Goal: Information Seeking & Learning: Learn about a topic

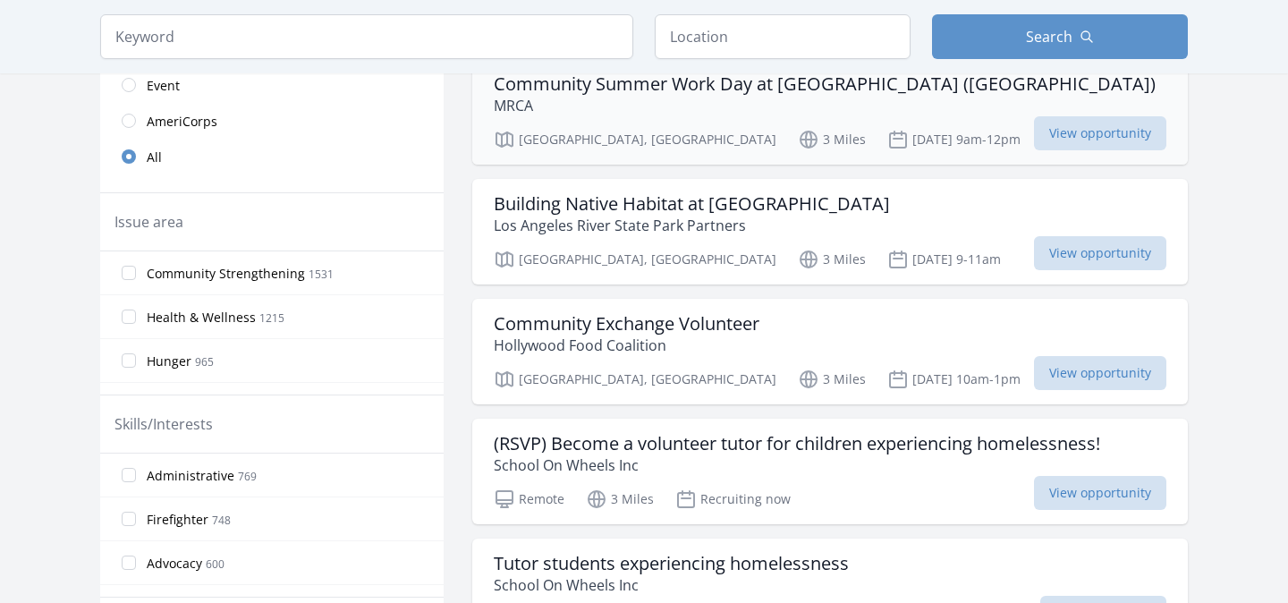
scroll to position [432, 0]
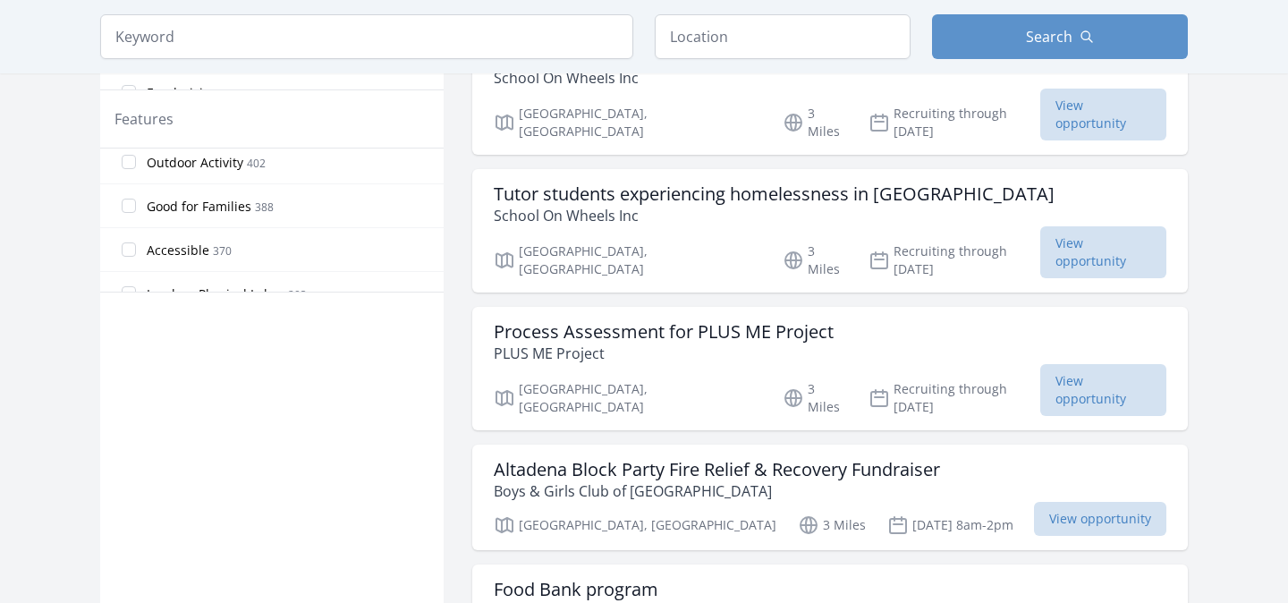
scroll to position [149, 0]
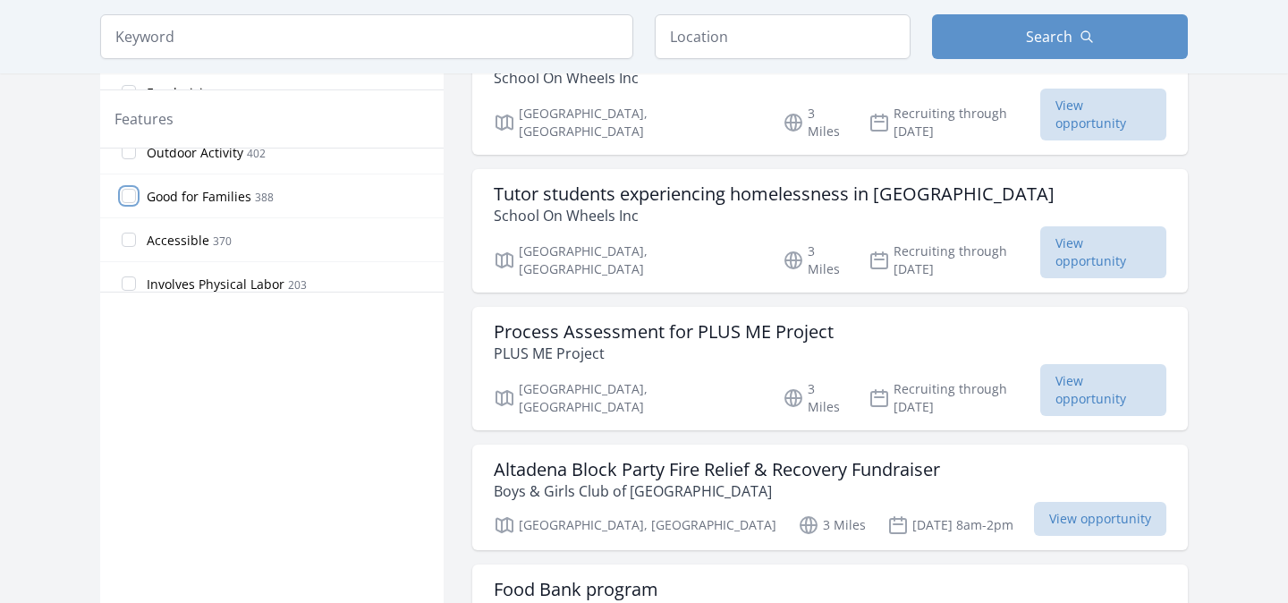
click at [131, 197] on input "Good for Families 388" at bounding box center [129, 196] width 14 height 14
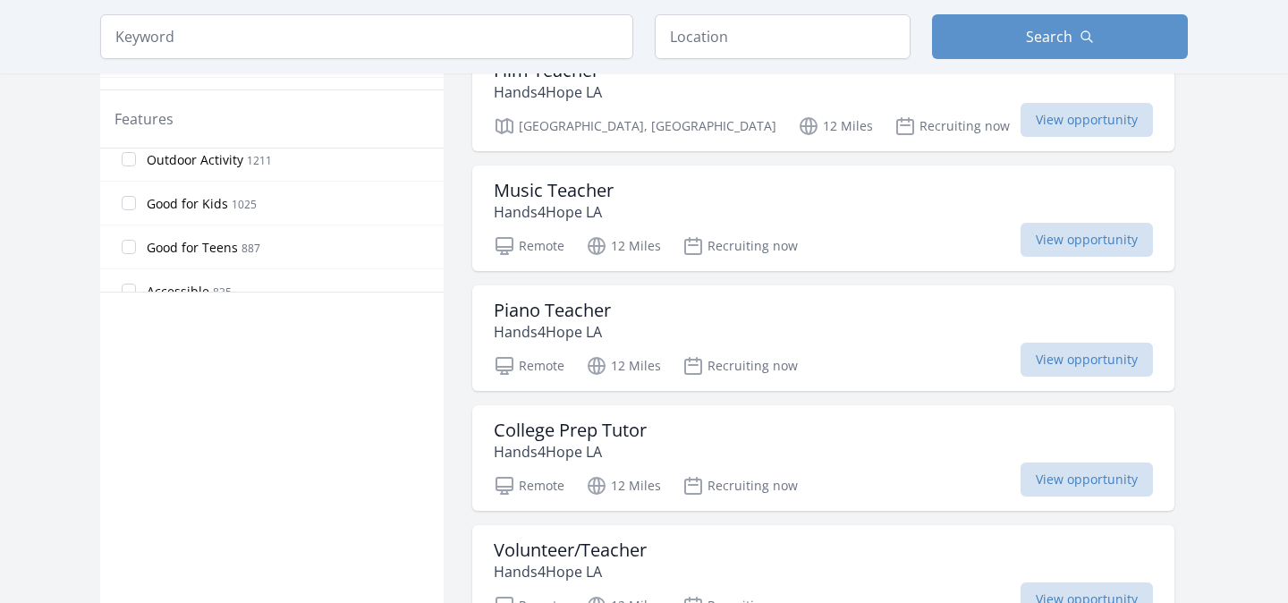
scroll to position [282, 0]
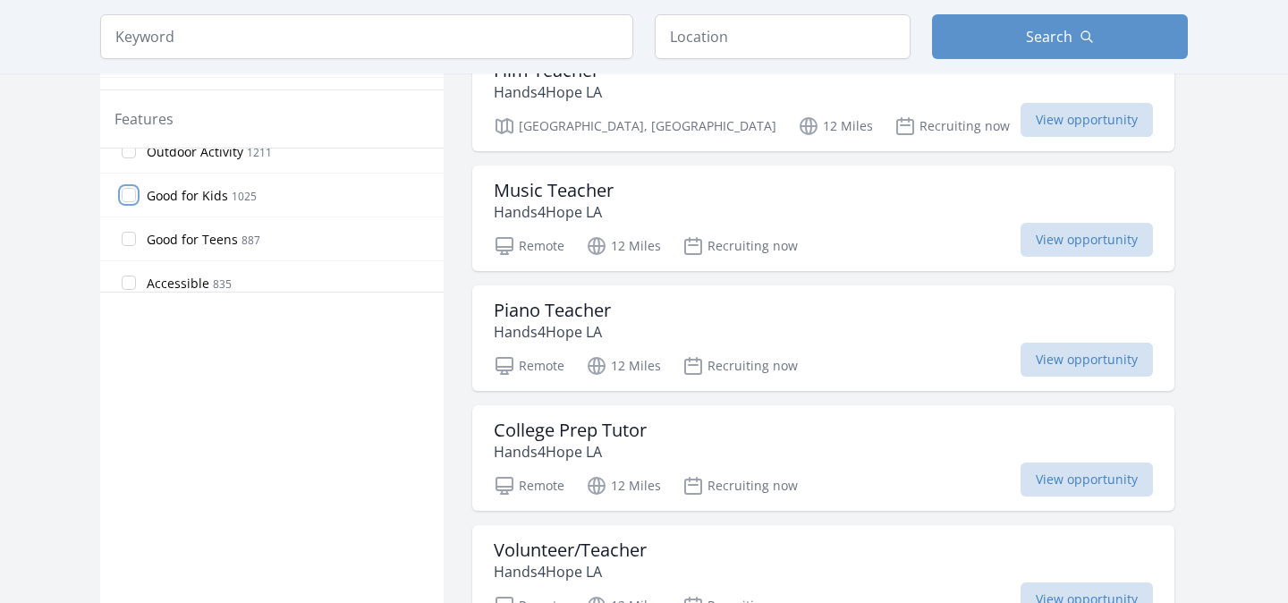
click at [126, 199] on input "Good for Kids 1025" at bounding box center [129, 195] width 14 height 14
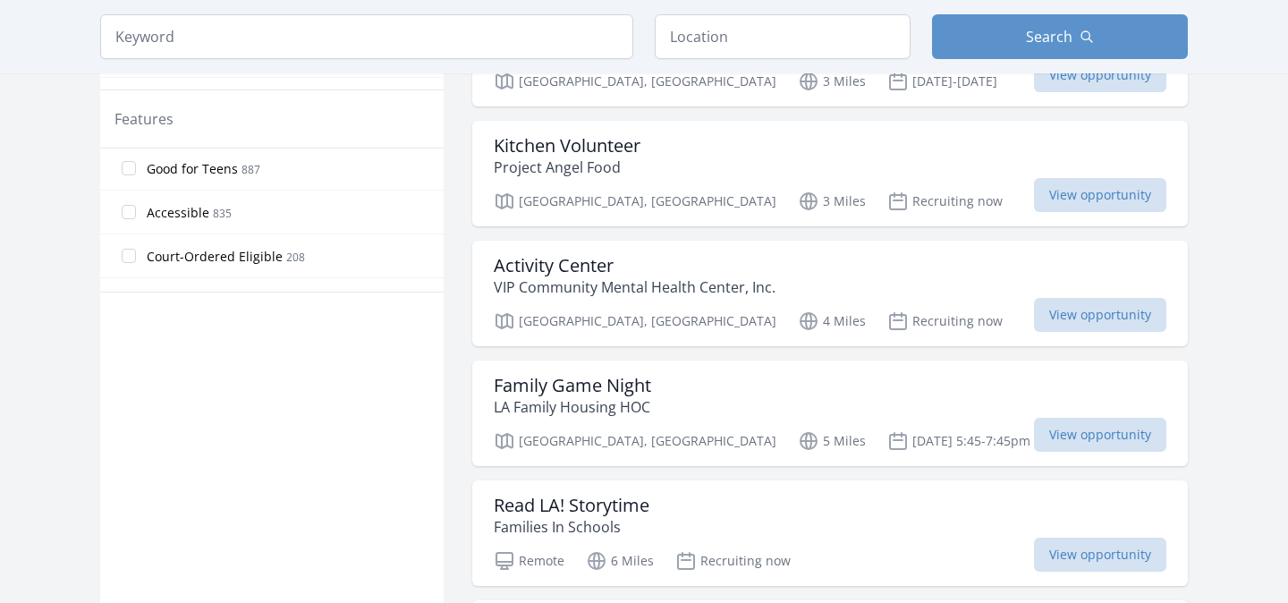
scroll to position [367, 0]
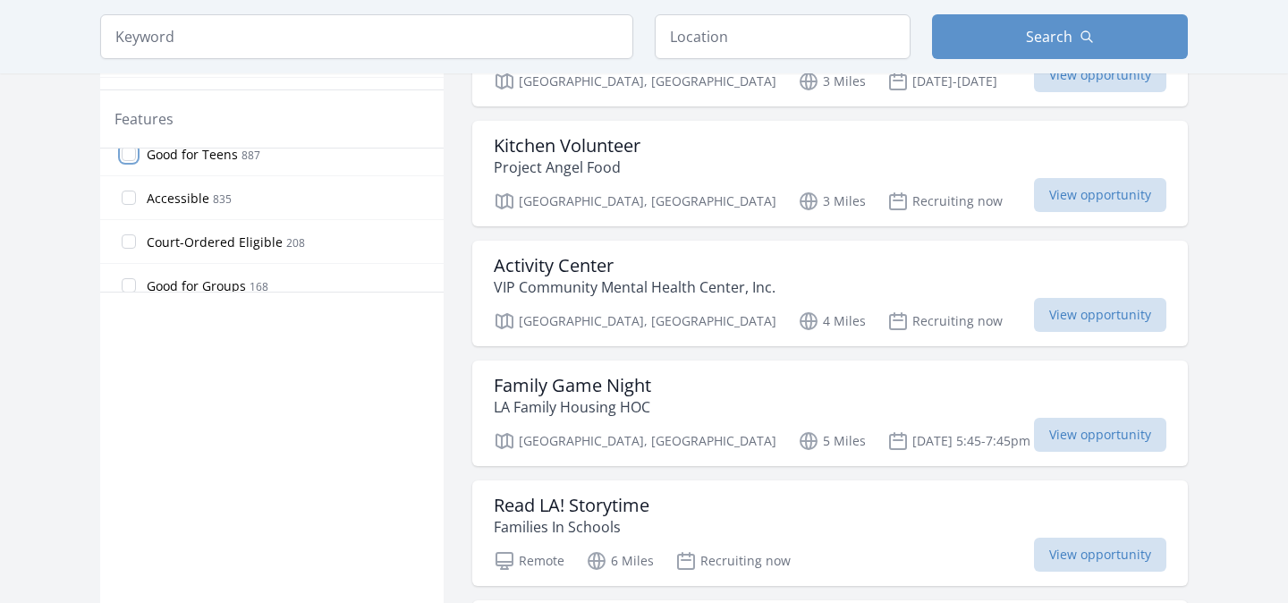
click at [127, 155] on input "Good for Teens 887" at bounding box center [129, 154] width 14 height 14
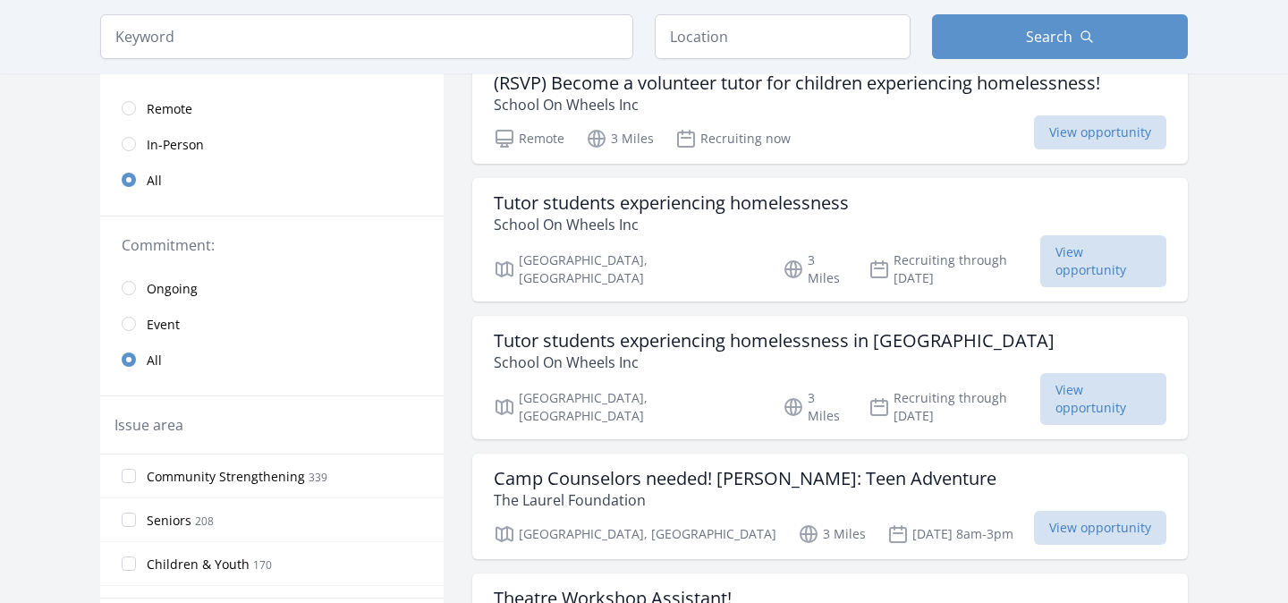
scroll to position [0, 0]
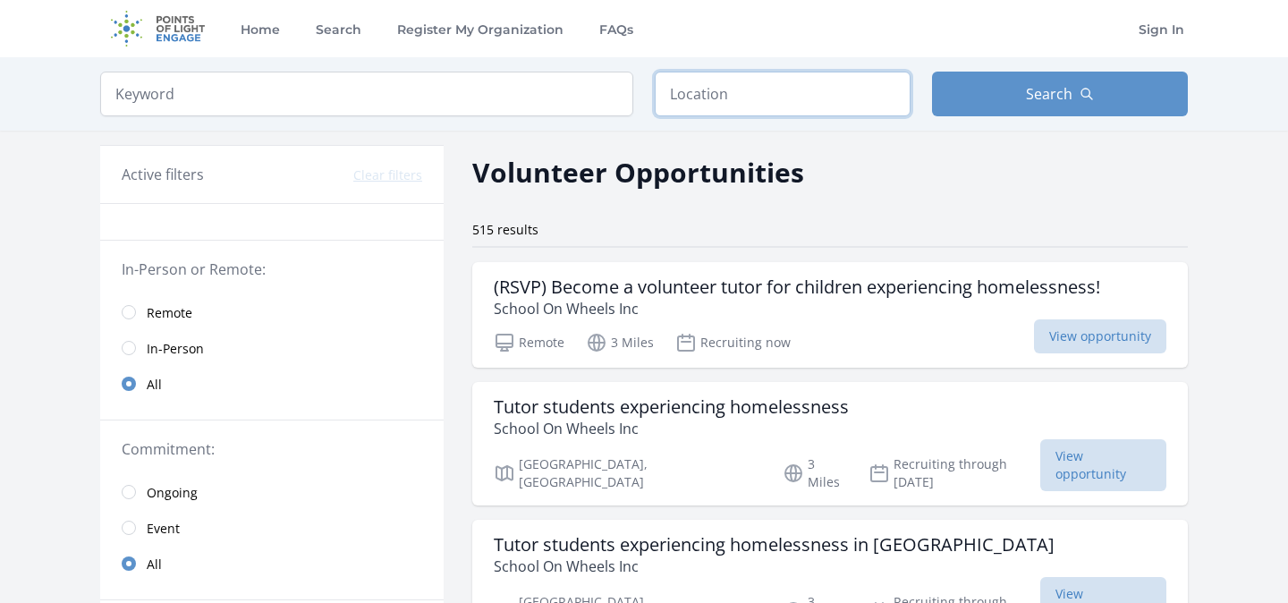
click at [835, 99] on input "text" at bounding box center [783, 94] width 256 height 45
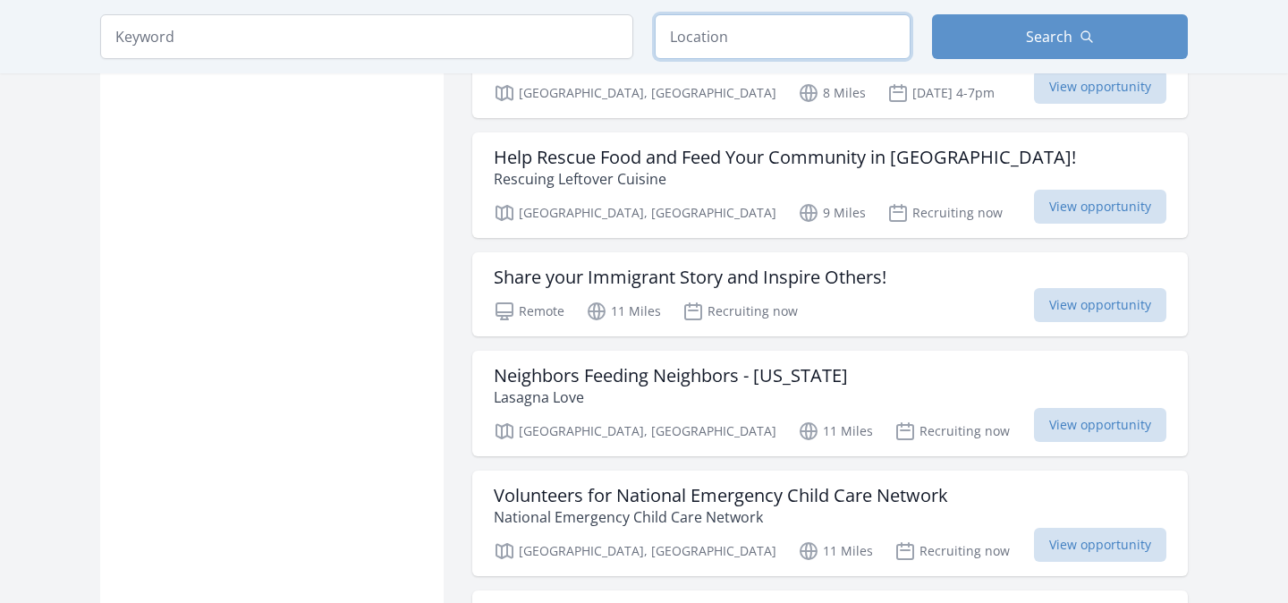
scroll to position [1982, 0]
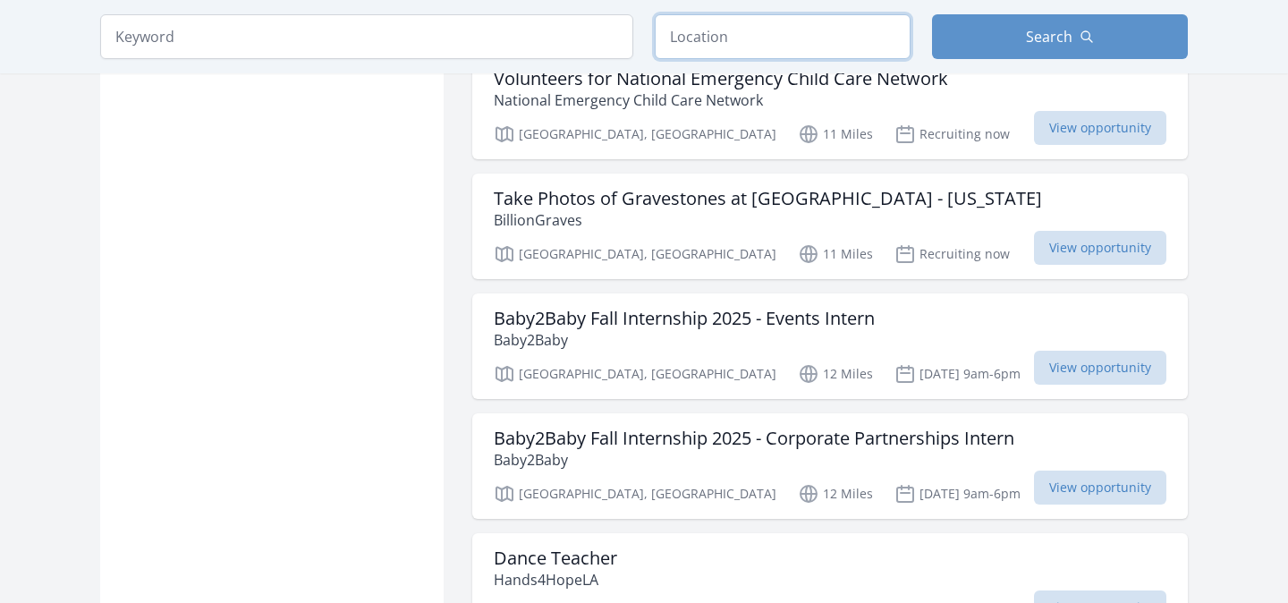
scroll to position [2388, 0]
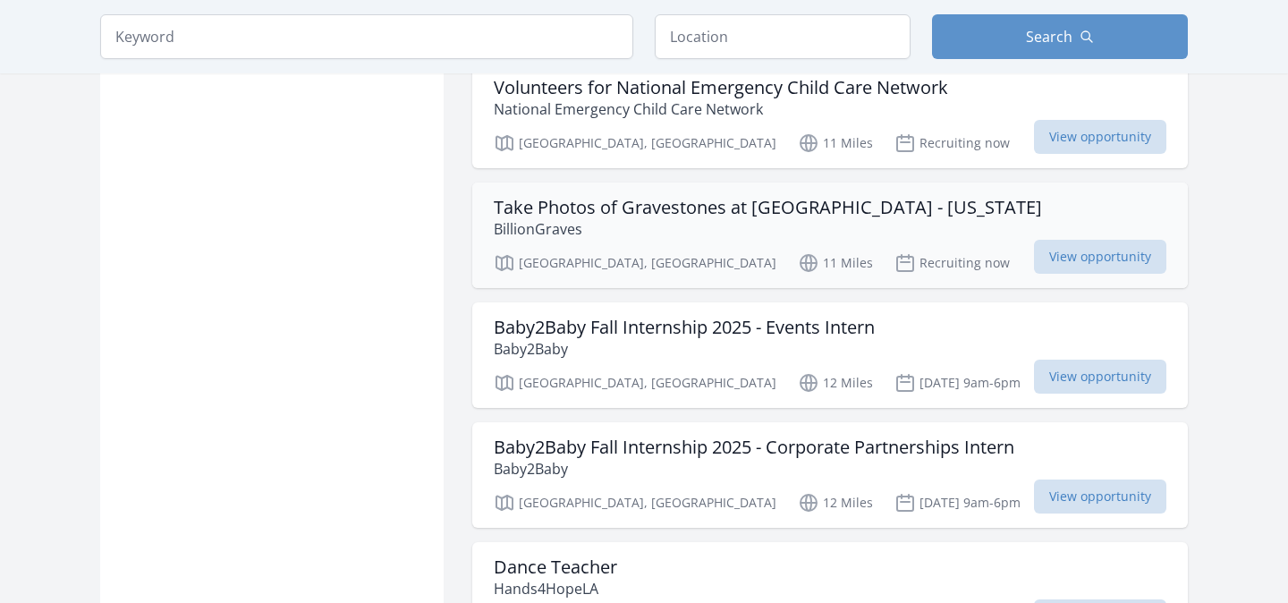
click at [662, 197] on h3 "Take Photos of Gravestones at [GEOGRAPHIC_DATA] - [US_STATE]" at bounding box center [768, 207] width 548 height 21
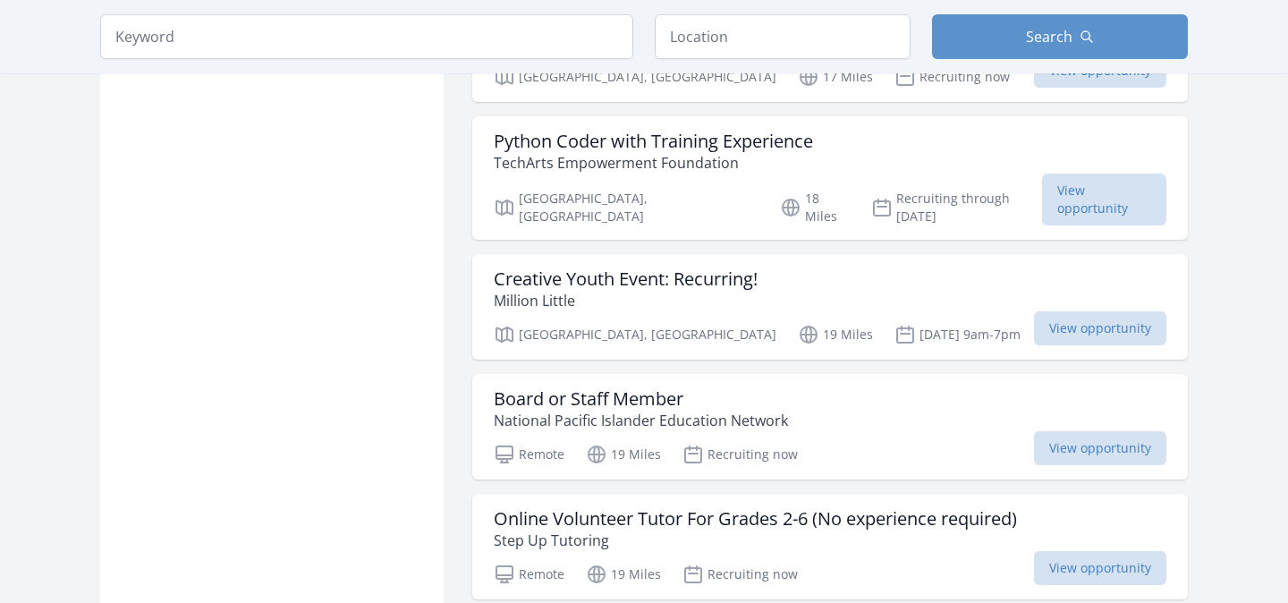
scroll to position [4496, 0]
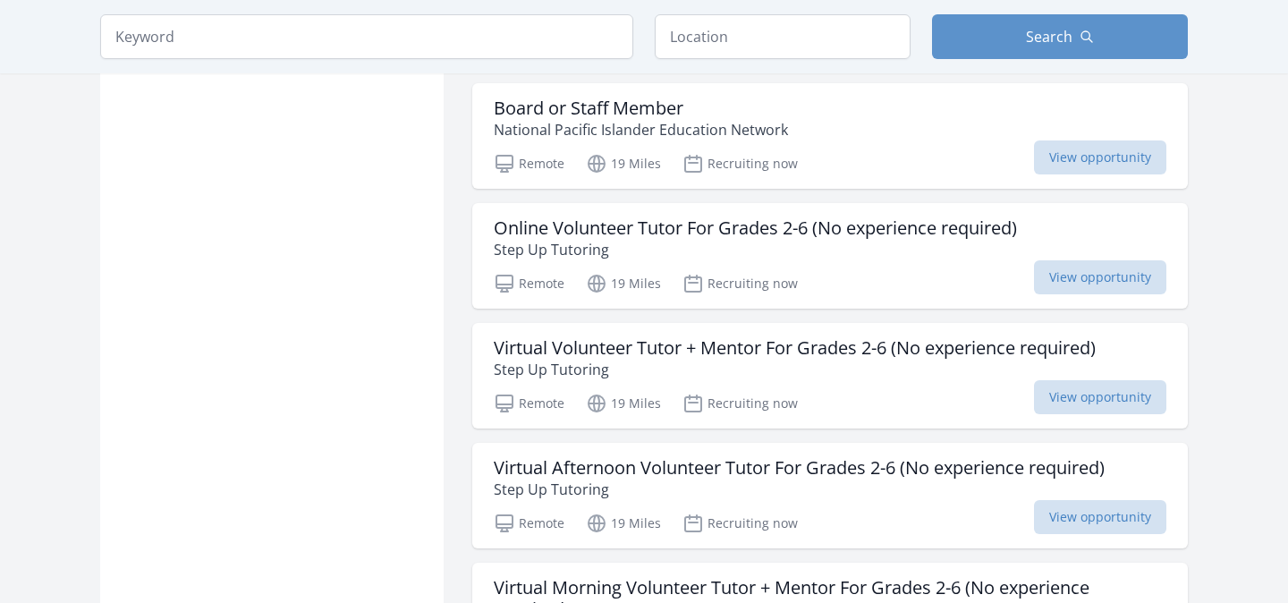
scroll to position [4780, 0]
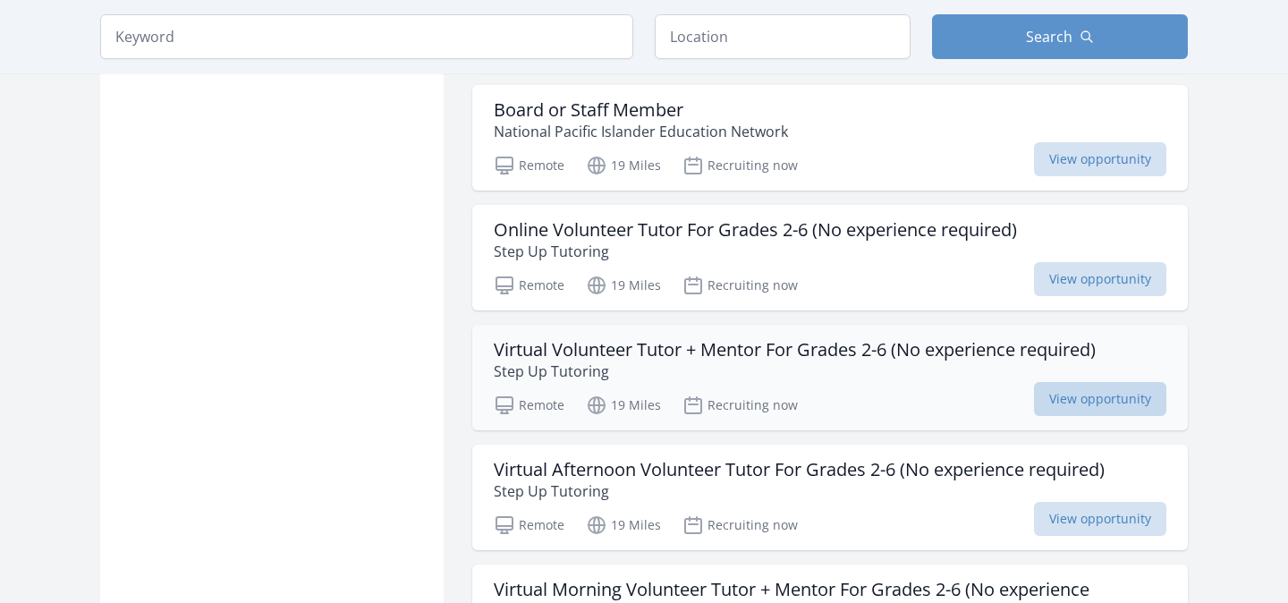
click at [1066, 382] on span "View opportunity" at bounding box center [1100, 399] width 132 height 34
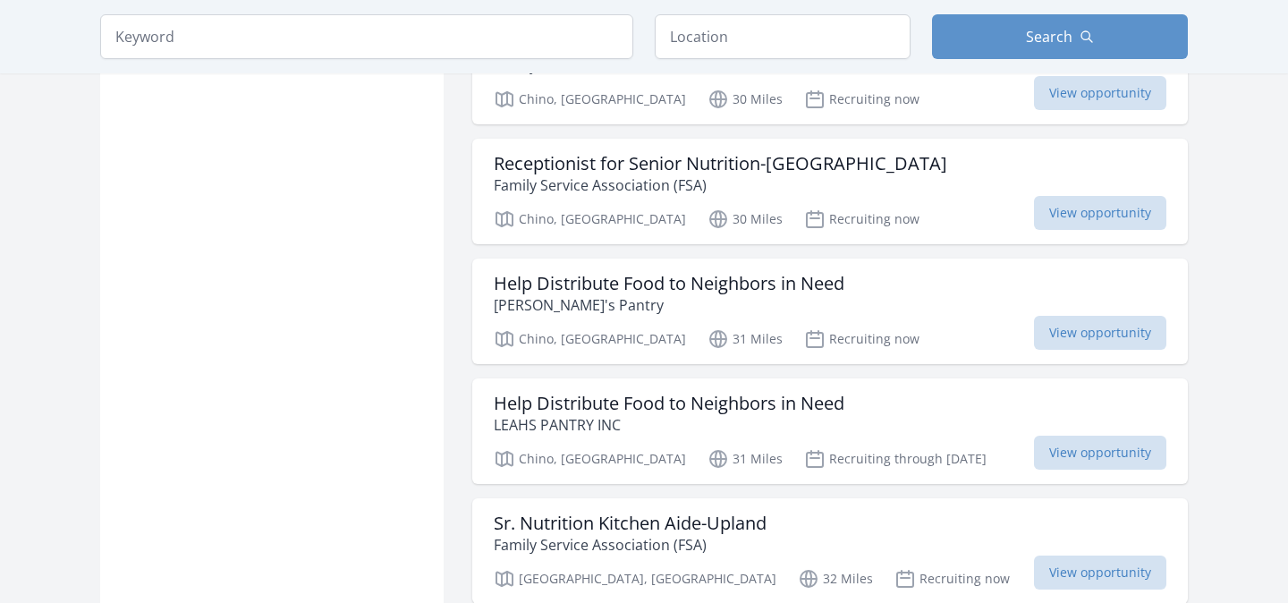
scroll to position [6802, 0]
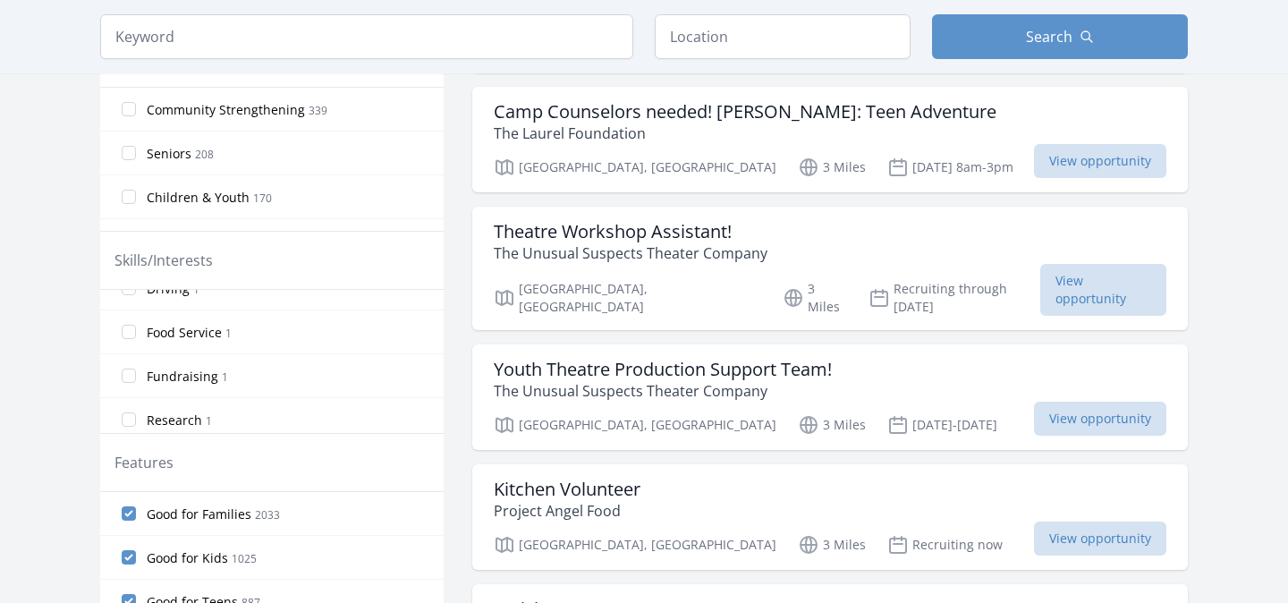
scroll to position [1083, 0]
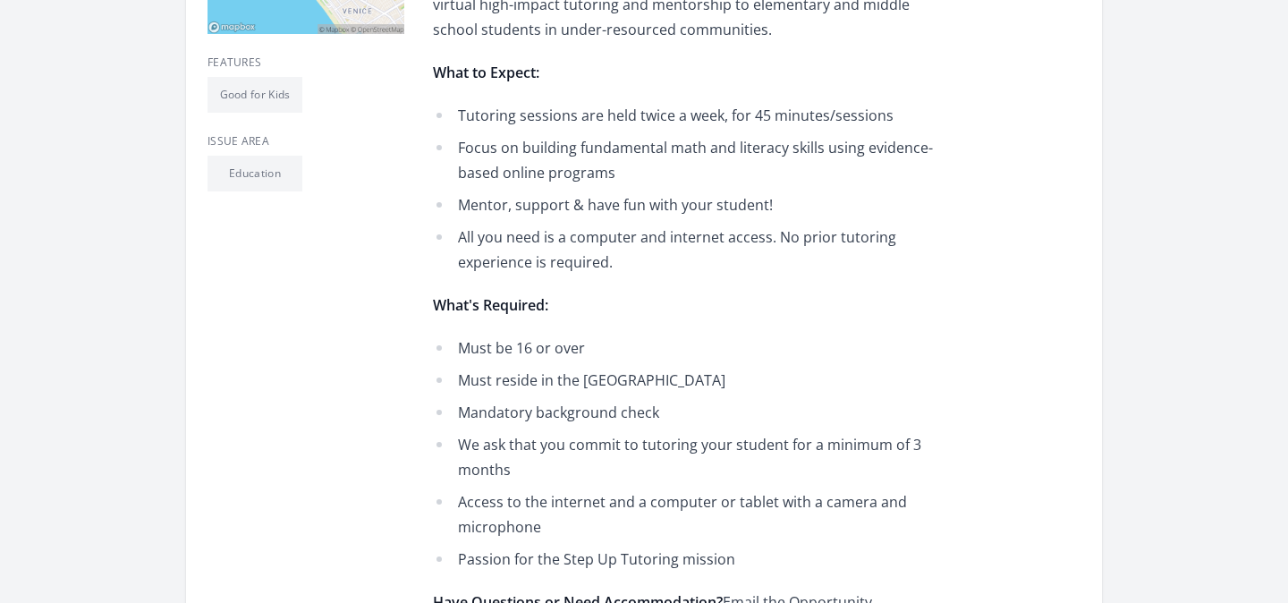
scroll to position [663, 0]
